Goal: Information Seeking & Learning: Find specific page/section

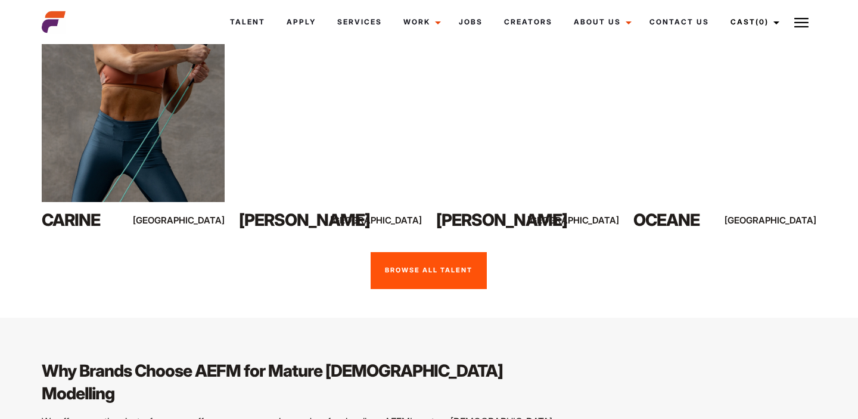
scroll to position [954, 0]
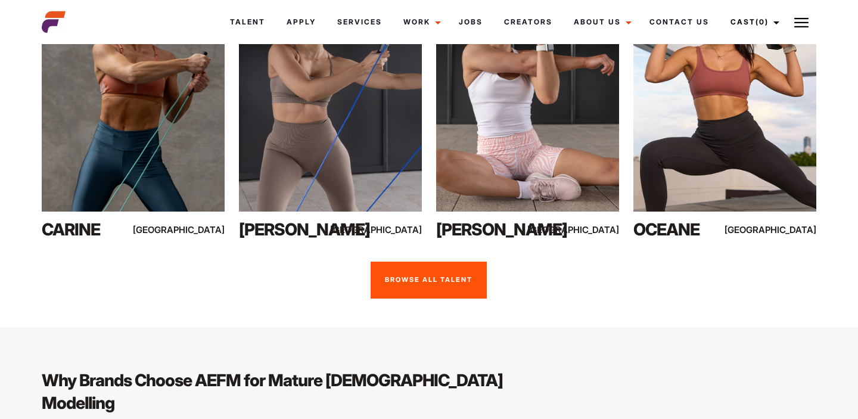
click at [441, 262] on link "Browse all talent" at bounding box center [429, 280] width 116 height 37
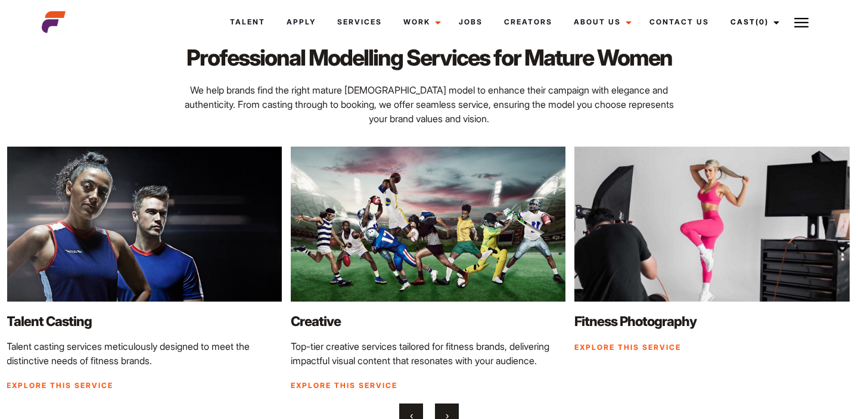
scroll to position [1855, 0]
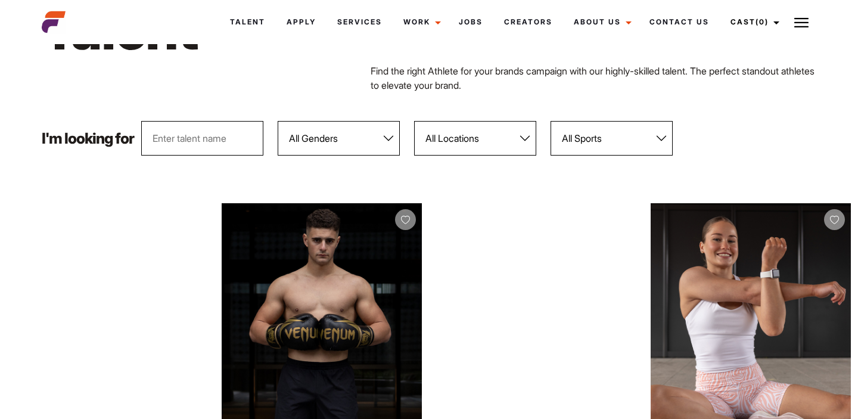
scroll to position [95, 0]
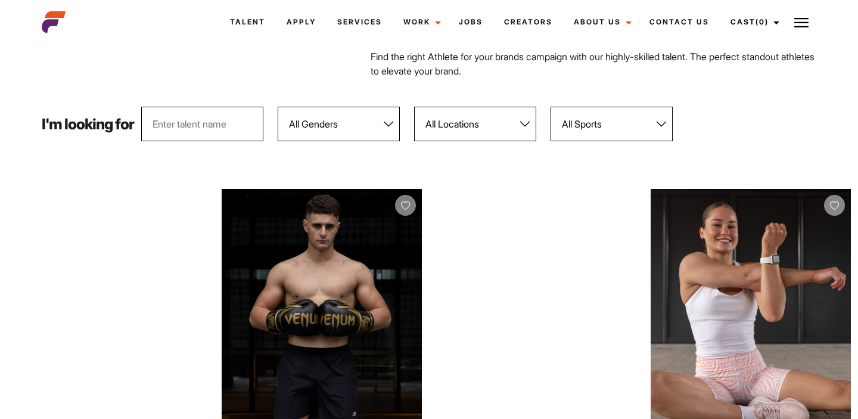
click at [334, 123] on select "All Genders [DEMOGRAPHIC_DATA] [DEMOGRAPHIC_DATA]" at bounding box center [339, 124] width 122 height 35
select select "104"
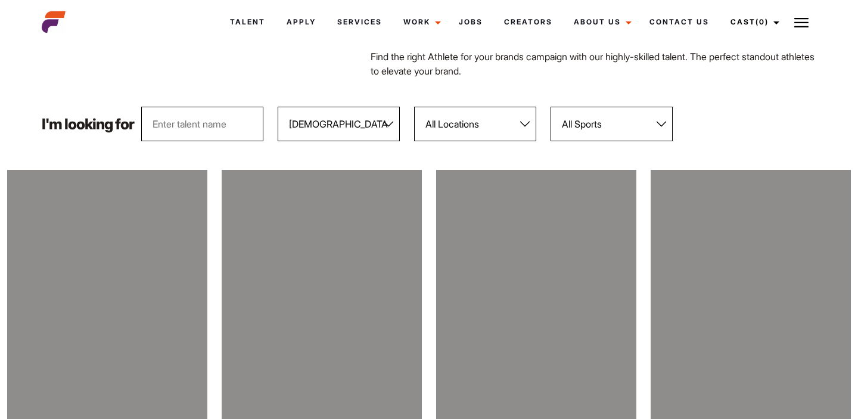
click at [470, 131] on select "All Locations [GEOGRAPHIC_DATA] [GEOGRAPHIC_DATA] [GEOGRAPHIC_DATA] [GEOGRAPHIC…" at bounding box center [475, 124] width 122 height 35
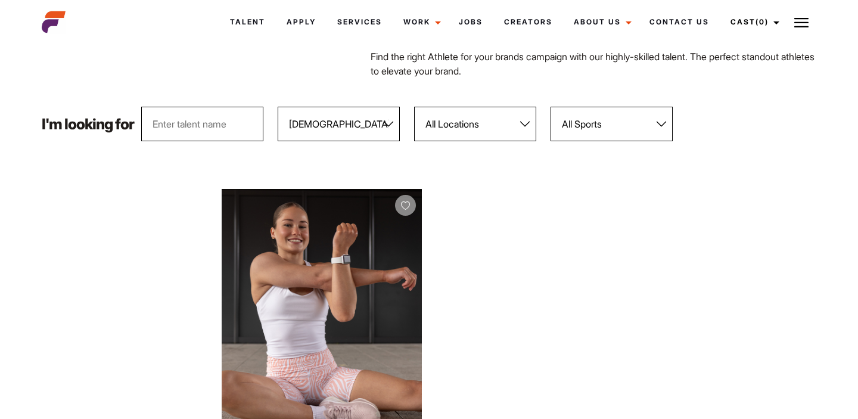
select select "122"
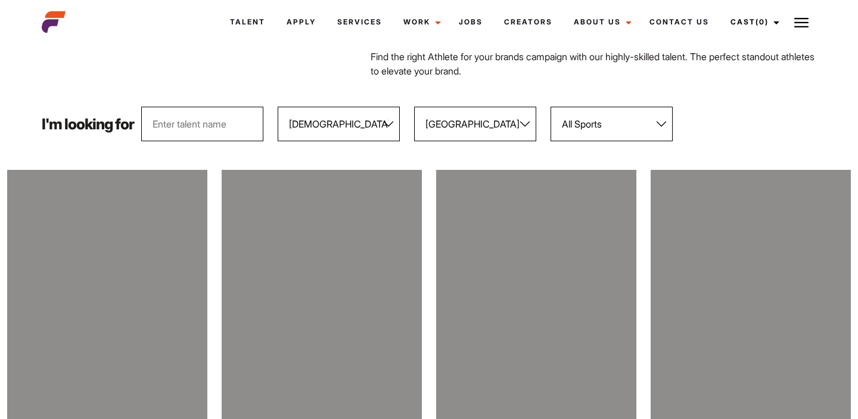
click at [600, 121] on select "All Sports 100 Meter Butterfly Acrobatics Aerial awareness Aerobics AFL Aflw Am…" at bounding box center [612, 124] width 122 height 35
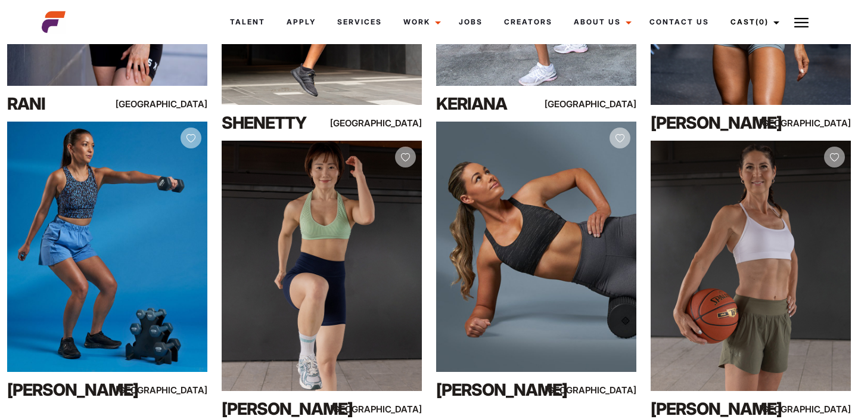
scroll to position [1802, 0]
